Goal: Task Accomplishment & Management: Use online tool/utility

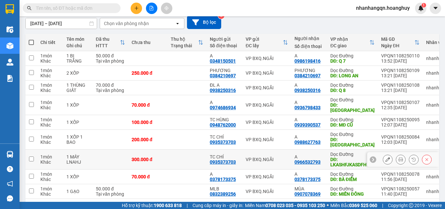
scroll to position [89, 0]
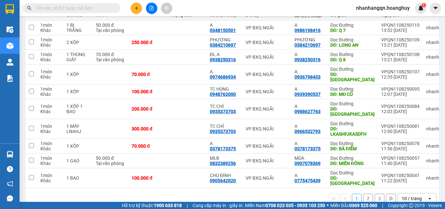
click at [363, 194] on button "2" at bounding box center [368, 199] width 10 height 10
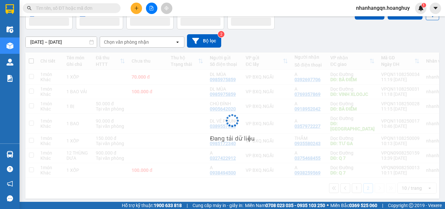
scroll to position [39, 0]
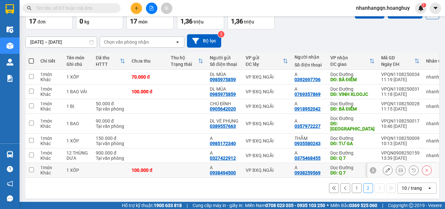
click at [425, 168] on icon at bounding box center [427, 170] width 5 height 5
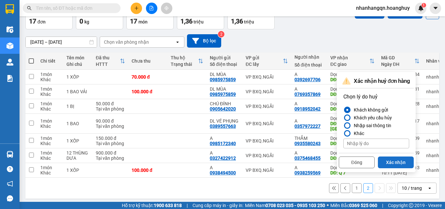
click at [407, 162] on button "Xác nhận" at bounding box center [396, 162] width 36 height 12
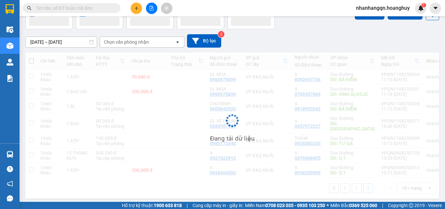
scroll to position [30, 0]
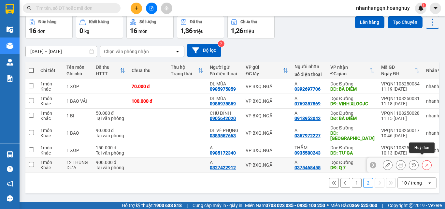
click at [424, 159] on button at bounding box center [426, 164] width 9 height 11
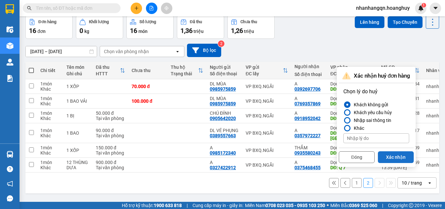
click at [401, 159] on button "Xác nhận" at bounding box center [396, 157] width 36 height 12
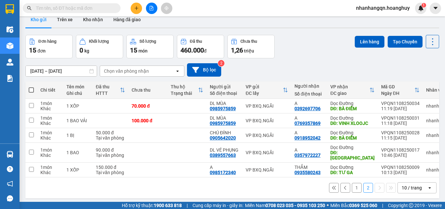
scroll to position [0, 0]
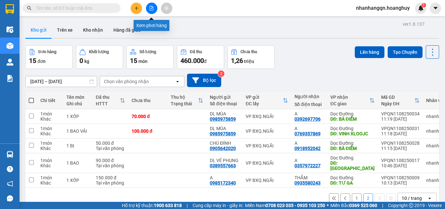
click at [150, 9] on icon "file-add" at bounding box center [152, 8] width 4 height 5
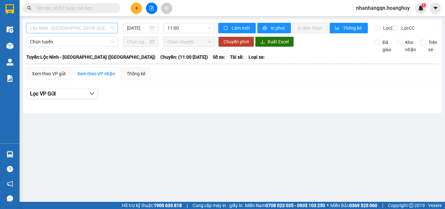
click at [46, 29] on span "Lộc Ninh - [GEOGRAPHIC_DATA] ([GEOGRAPHIC_DATA])" at bounding box center [72, 28] width 84 height 10
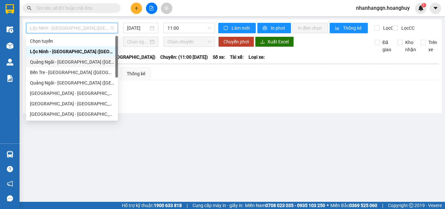
click at [58, 61] on div "Quảng Ngãi - [GEOGRAPHIC_DATA] ([GEOGRAPHIC_DATA])" at bounding box center [72, 61] width 84 height 7
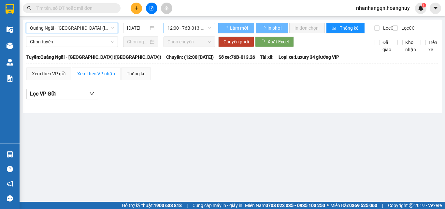
click at [184, 29] on span "12:00 - 76B-013.26" at bounding box center [190, 28] width 44 height 10
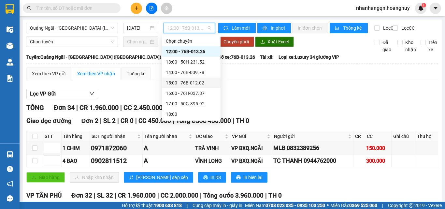
click at [198, 84] on div "15:00 - 76B-012.02" at bounding box center [191, 82] width 51 height 7
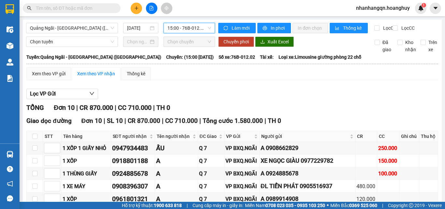
click at [168, 32] on span "15:00 - 76B-012.02" at bounding box center [190, 28] width 44 height 10
click at [134, 29] on input "[DATE]" at bounding box center [138, 27] width 22 height 7
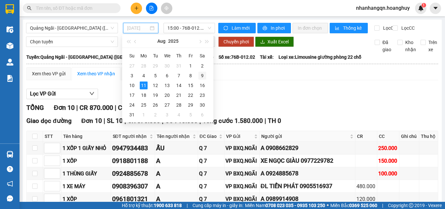
click at [203, 71] on td "9" at bounding box center [203, 76] width 12 height 10
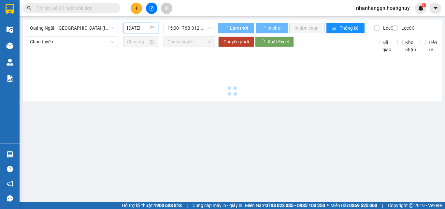
type input "[DATE]"
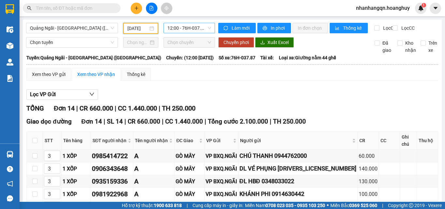
click at [192, 30] on span "12:00 - 76H-037.87" at bounding box center [190, 28] width 44 height 10
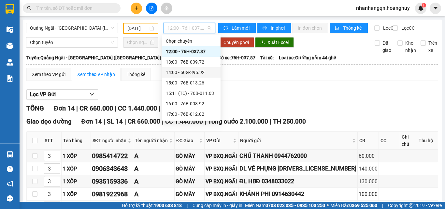
scroll to position [42, 0]
click at [192, 74] on div "17:00 - 76B-012.02" at bounding box center [191, 72] width 51 height 7
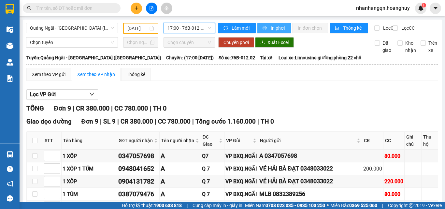
click at [271, 31] on span "In phơi" at bounding box center [278, 27] width 15 height 7
click at [247, 3] on div "Kết quả tìm kiếm ( 0 ) Bộ lọc No Data nhanhangqn.hoanghuy 1" at bounding box center [222, 8] width 445 height 16
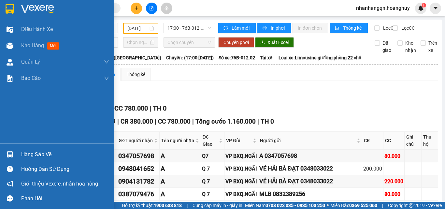
click at [7, 7] on img at bounding box center [10, 9] width 8 height 10
